Goal: Task Accomplishment & Management: Complete application form

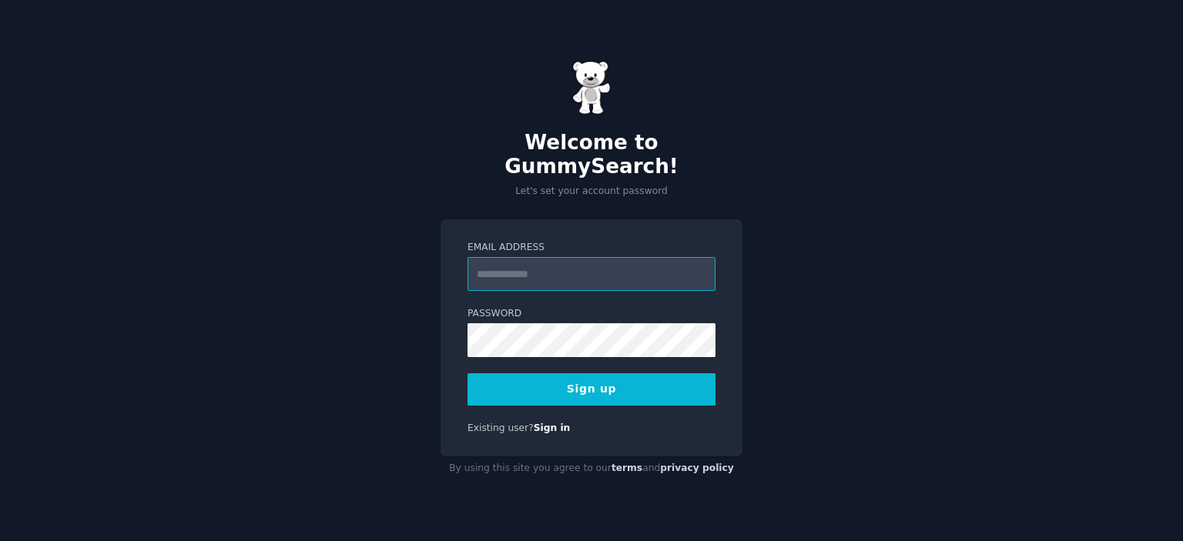
click at [601, 258] on input "Email Address" at bounding box center [591, 274] width 248 height 34
click at [548, 259] on input "Email Address" at bounding box center [591, 274] width 248 height 34
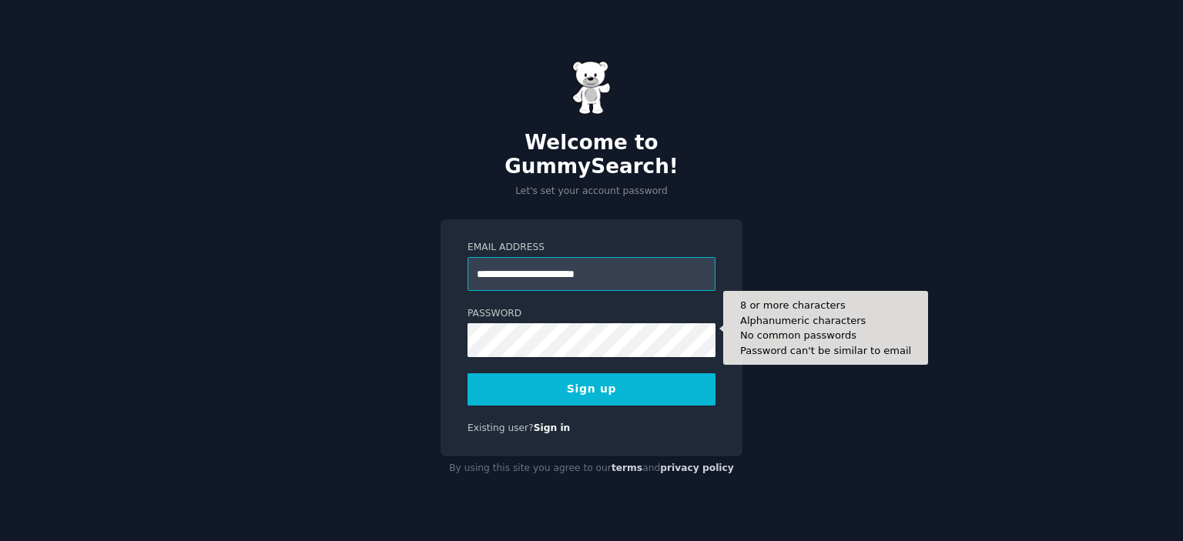
type input "**********"
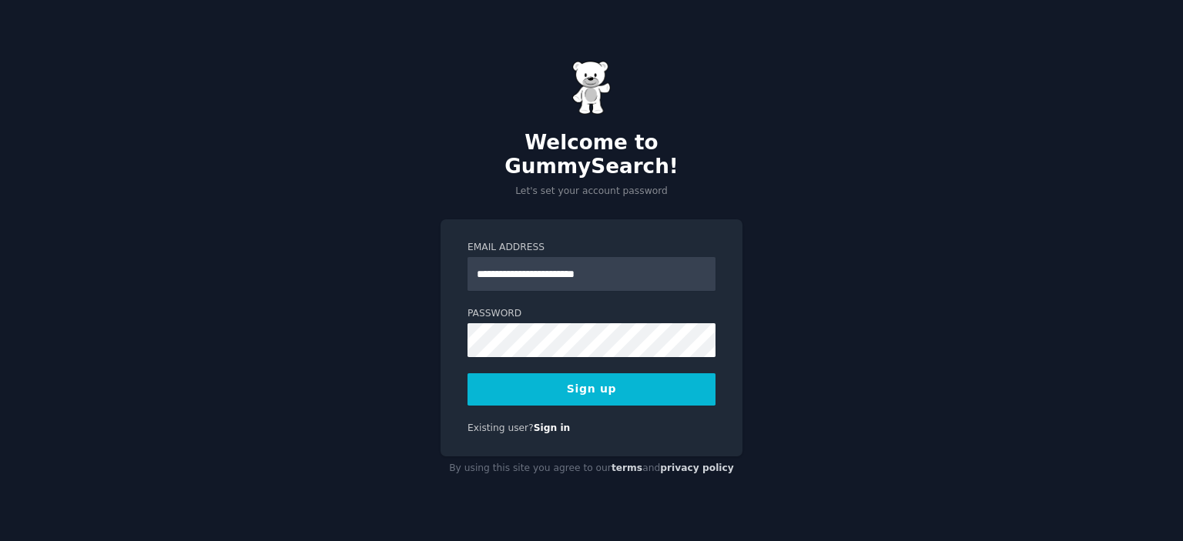
click at [591, 373] on button "Sign up" at bounding box center [591, 389] width 248 height 32
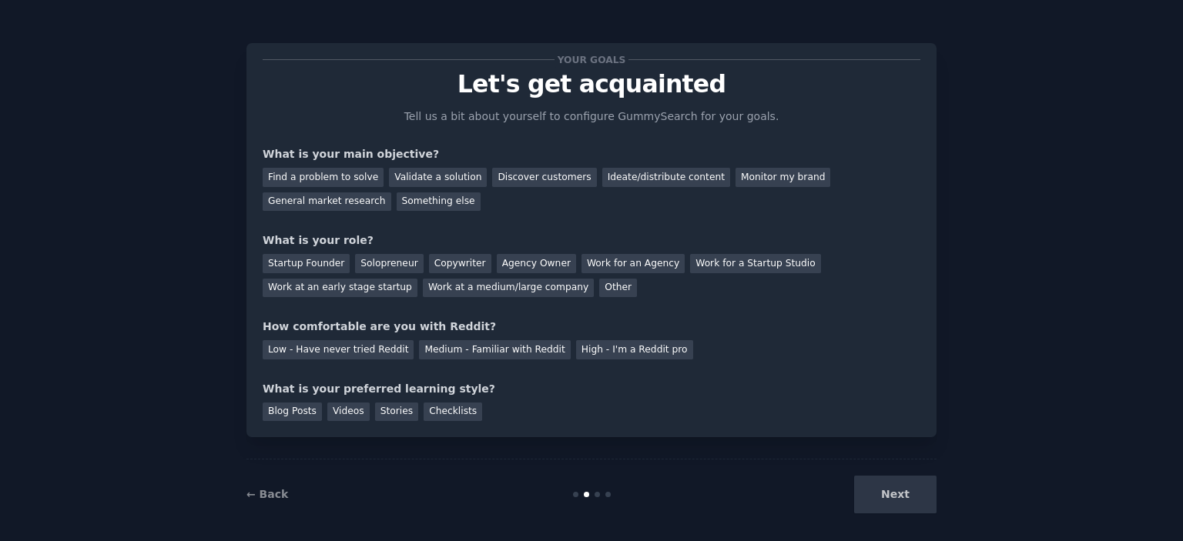
click at [894, 479] on div "Next" at bounding box center [821, 495] width 230 height 38
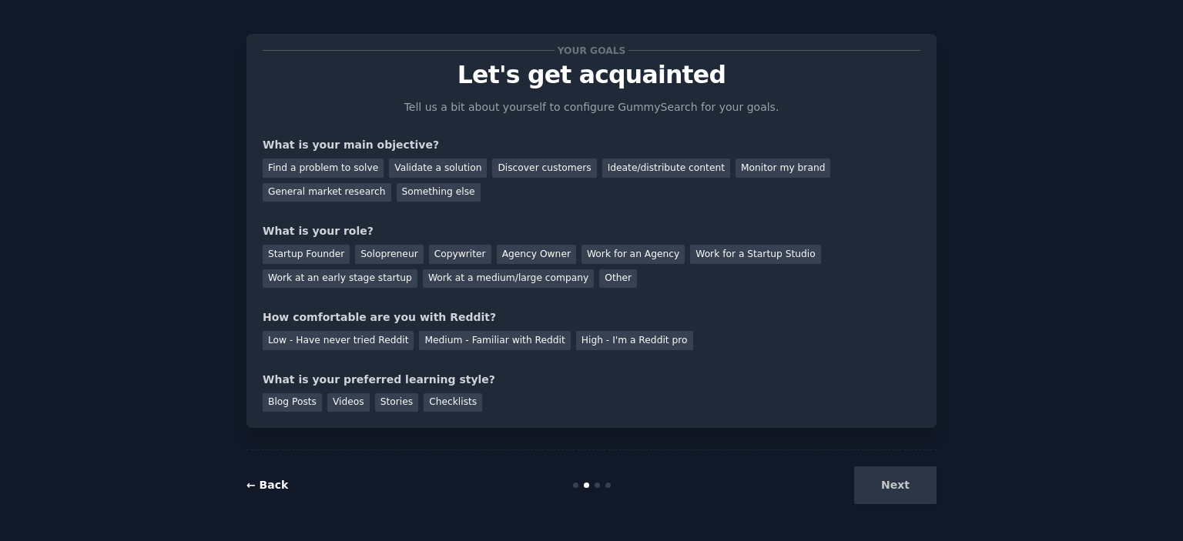
click at [263, 484] on link "← Back" at bounding box center [267, 485] width 42 height 12
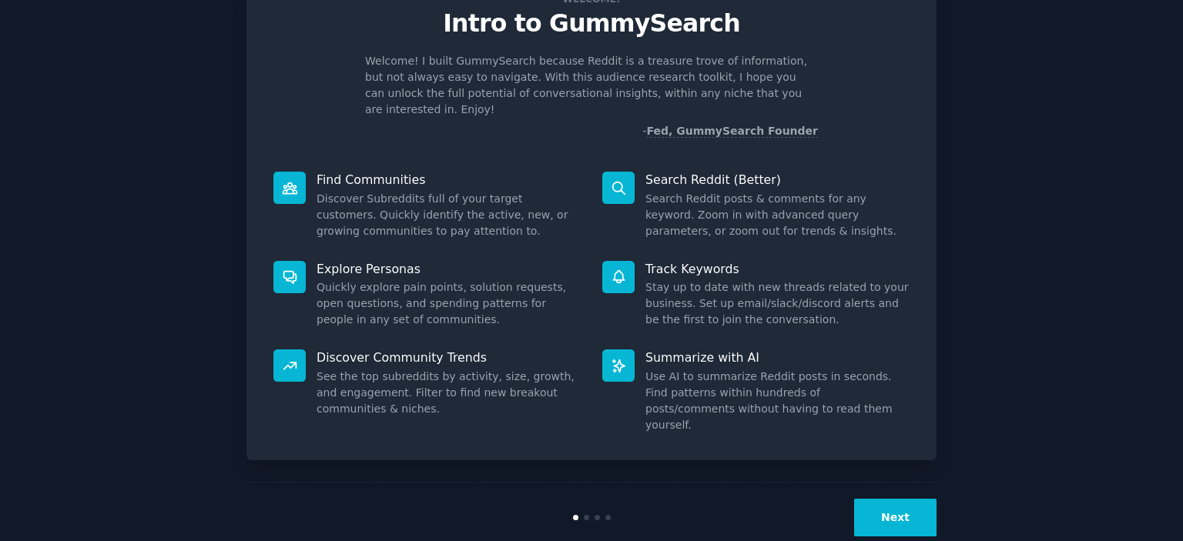
click at [892, 499] on button "Next" at bounding box center [895, 518] width 82 height 38
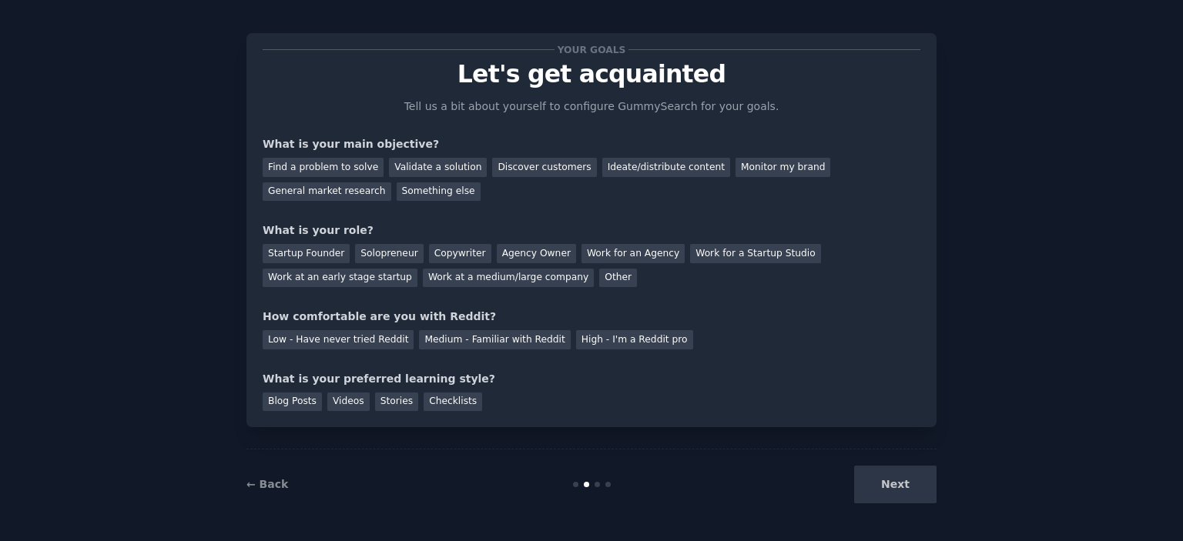
scroll to position [9, 0]
click at [351, 166] on div "Find a problem to solve" at bounding box center [323, 168] width 121 height 19
click at [599, 280] on div "Other" at bounding box center [618, 279] width 38 height 19
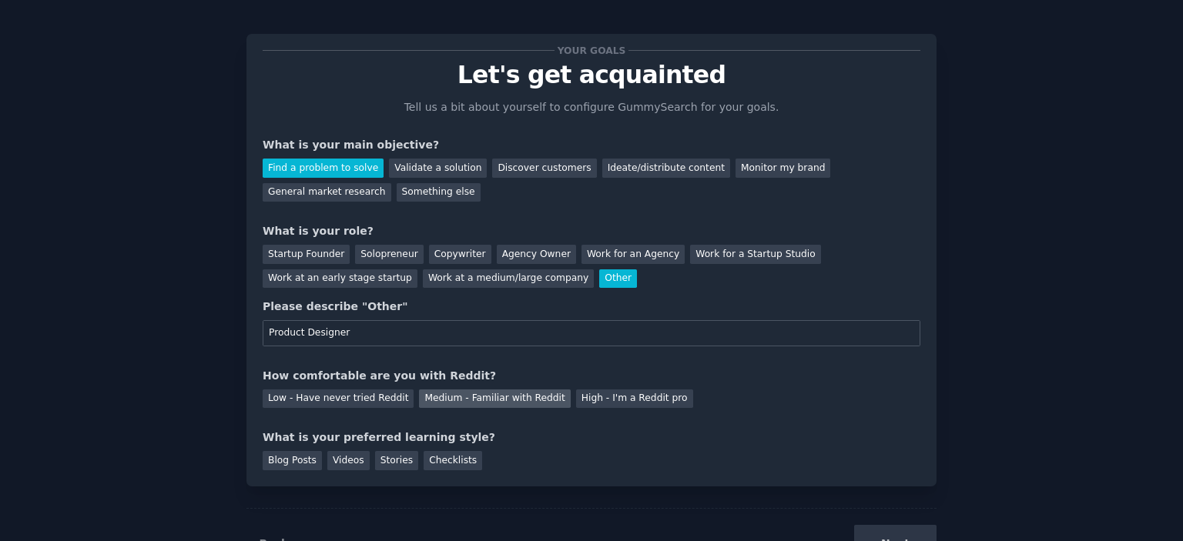
type input "Product Designer"
click at [522, 401] on div "Medium - Familiar with Reddit" at bounding box center [494, 399] width 151 height 19
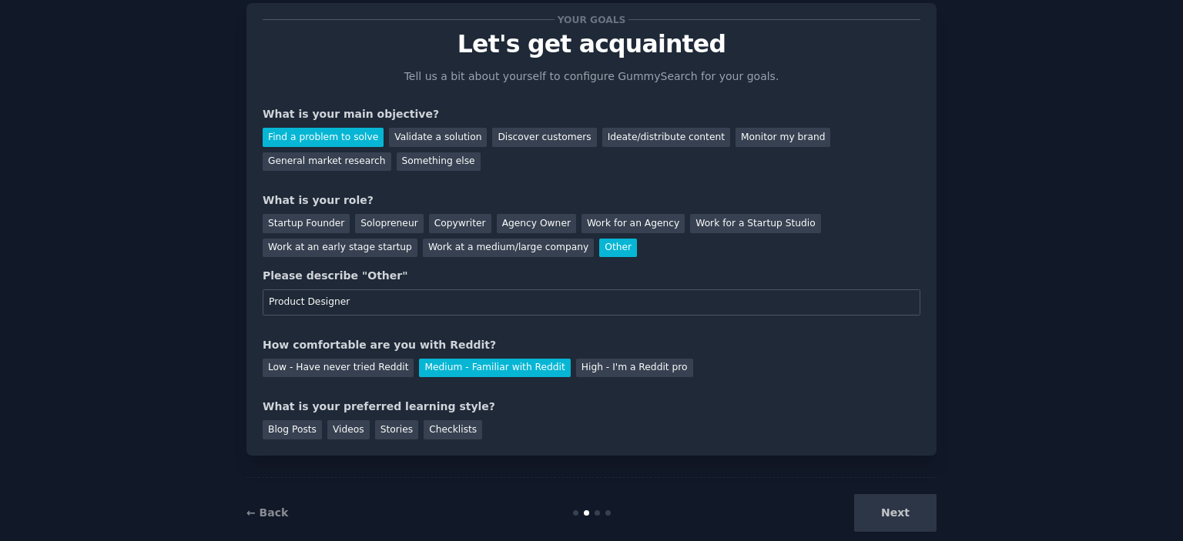
scroll to position [67, 0]
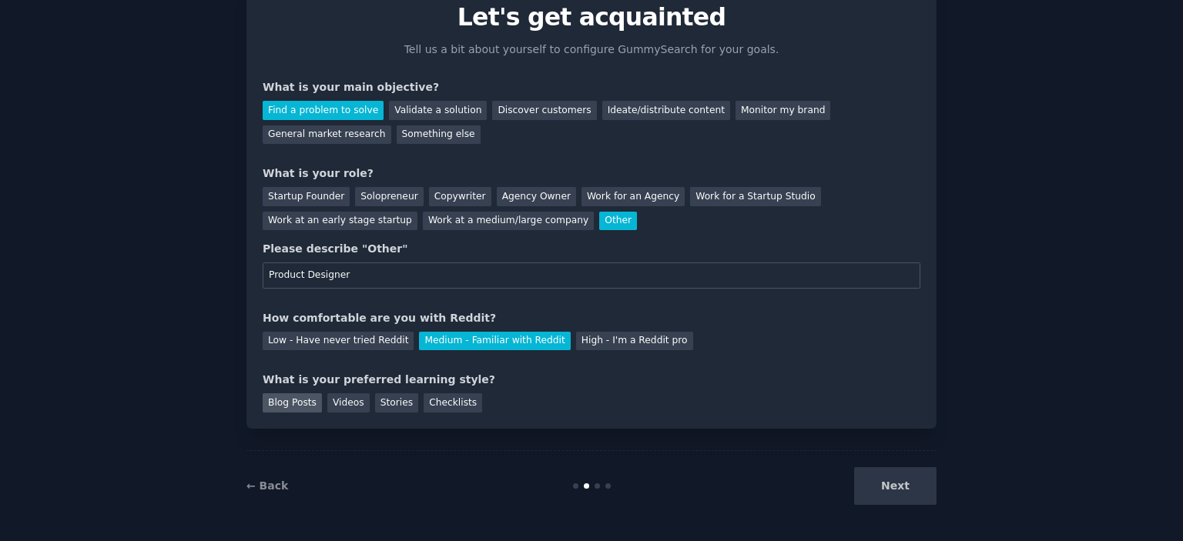
click at [292, 407] on div "Blog Posts" at bounding box center [292, 403] width 59 height 19
click at [872, 488] on button "Next" at bounding box center [895, 486] width 82 height 38
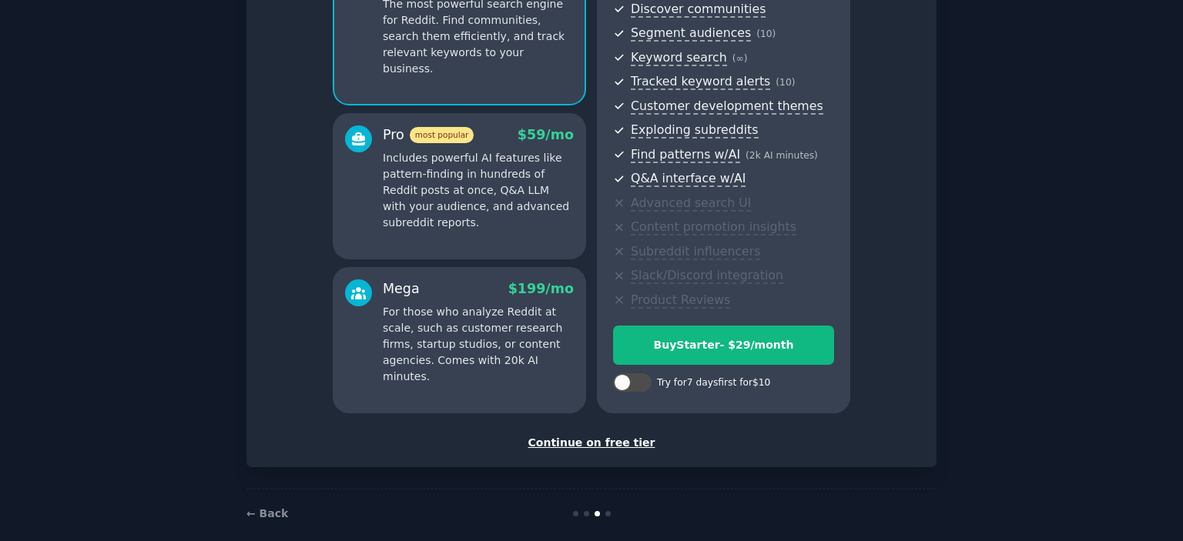
scroll to position [196, 0]
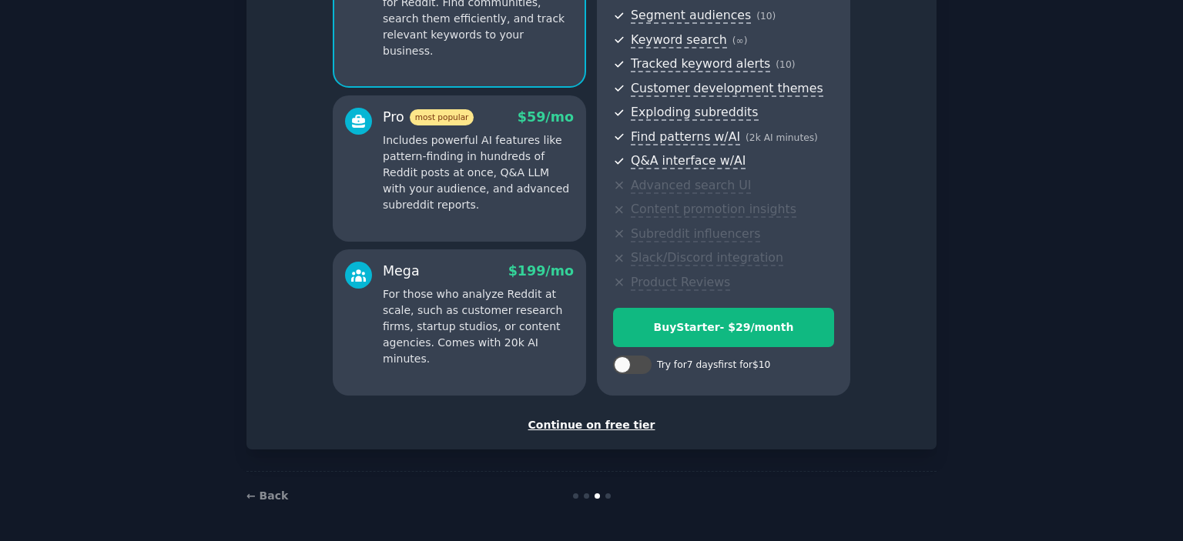
click at [611, 429] on div "Continue on free tier" at bounding box center [592, 425] width 658 height 16
